Goal: Check status: Check status

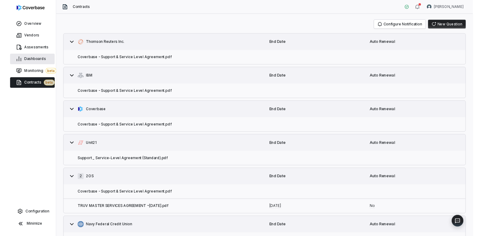
scroll to position [45, 0]
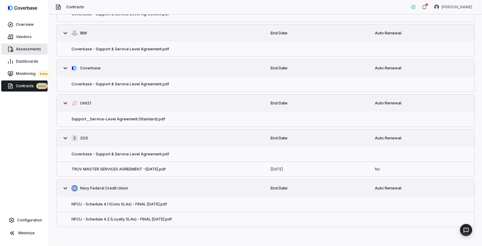
click at [30, 50] on span "Assessments" at bounding box center [28, 49] width 25 height 5
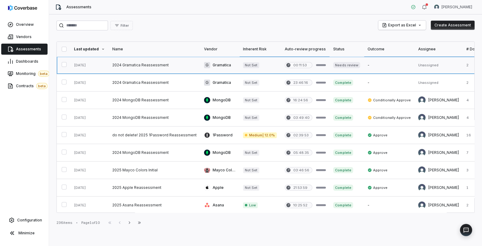
click at [159, 67] on link at bounding box center [155, 64] width 92 height 17
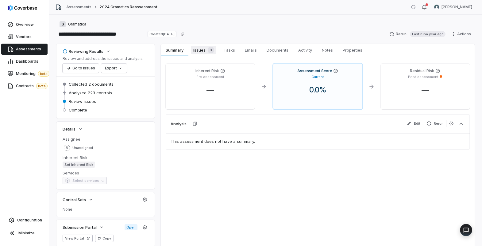
click at [203, 52] on span "Issues 3" at bounding box center [203, 50] width 25 height 9
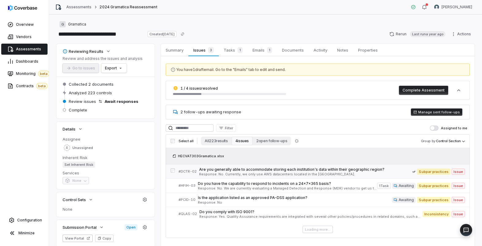
click at [258, 174] on span "Response: No. Currently, we only use AWS datacenters located in the [GEOGRAPHIC…" at bounding box center [305, 173] width 213 height 3
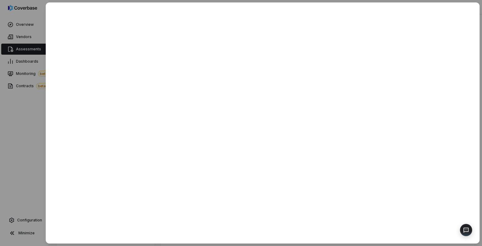
click at [26, 153] on div at bounding box center [241, 123] width 482 height 246
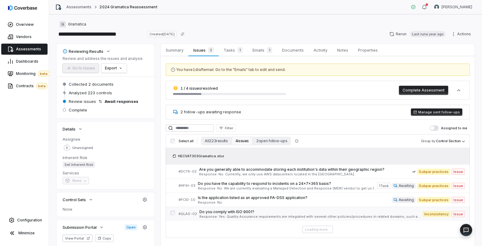
click at [279, 209] on span "Do you comply with ISO 9001?" at bounding box center [310, 211] width 223 height 5
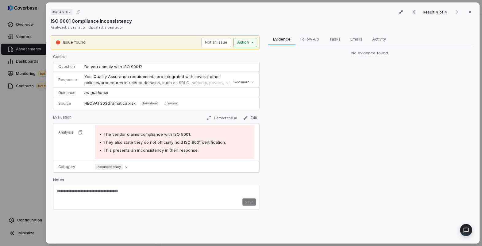
click at [250, 44] on div "# QLAS-02 Result 4 of 4 Close ISO 9001 Compliance Inconsistency Analyzed: a yea…" at bounding box center [241, 123] width 482 height 246
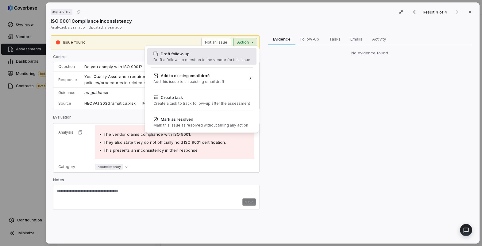
click at [235, 58] on div "Draft a follow-up question to the vendor for this issue" at bounding box center [201, 59] width 97 height 5
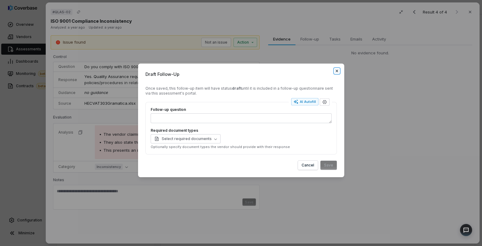
click at [337, 72] on icon "button" at bounding box center [336, 70] width 5 height 5
